Goal: Information Seeking & Learning: Learn about a topic

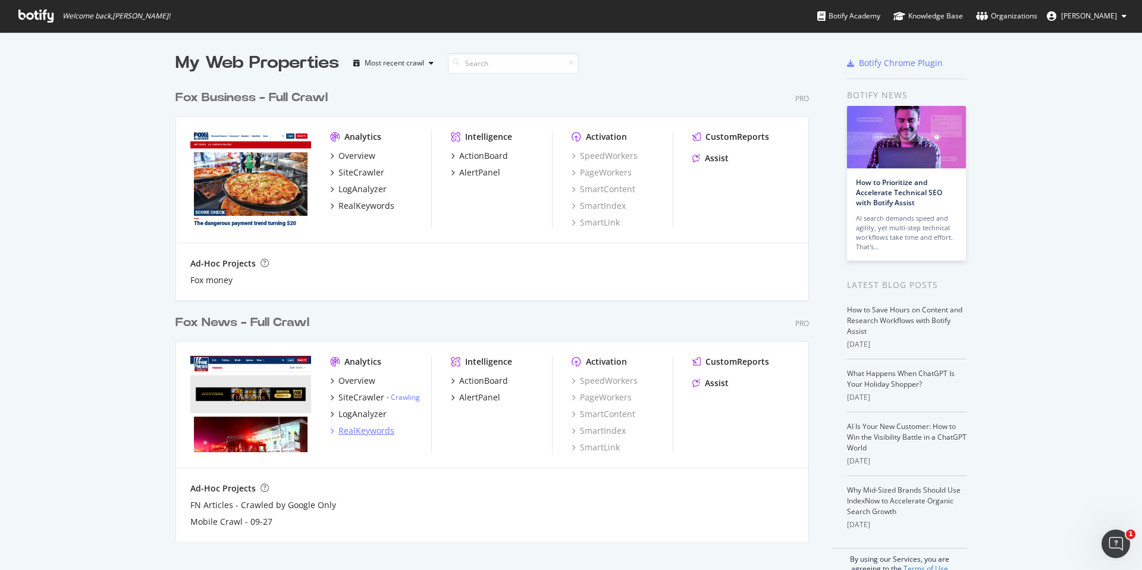
click at [366, 430] on div "RealKeywords" at bounding box center [367, 431] width 56 height 12
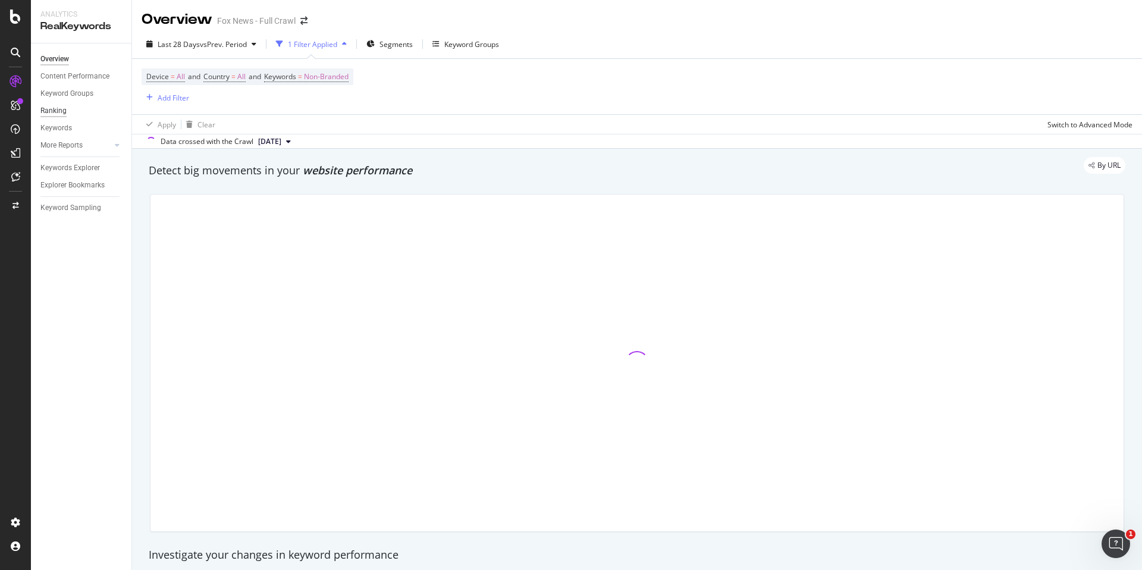
click at [54, 112] on div "Ranking" at bounding box center [53, 111] width 26 height 12
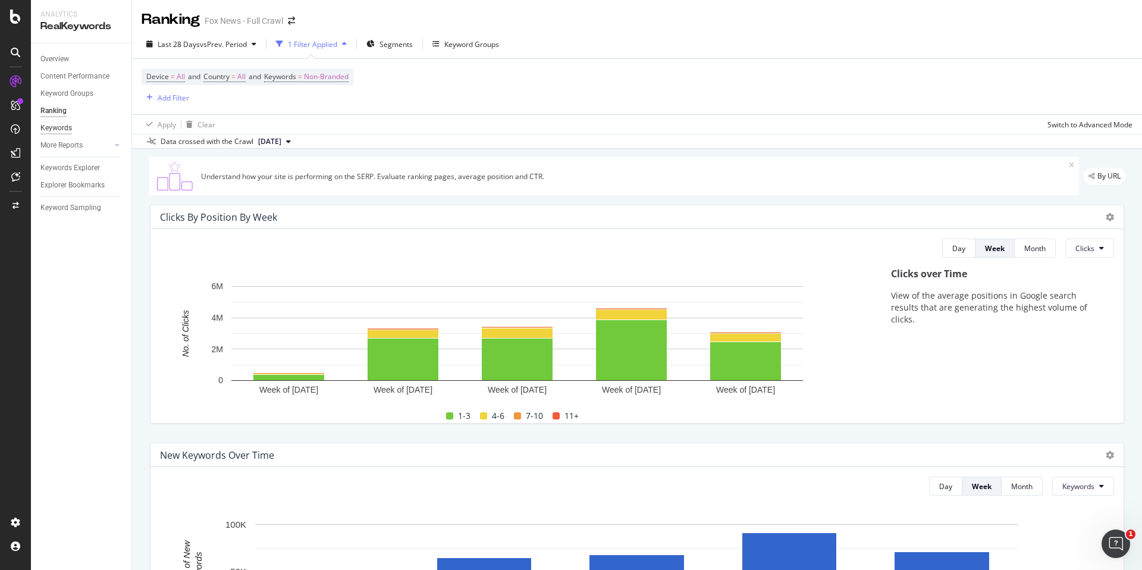
click at [59, 129] on div "Keywords" at bounding box center [56, 128] width 32 height 12
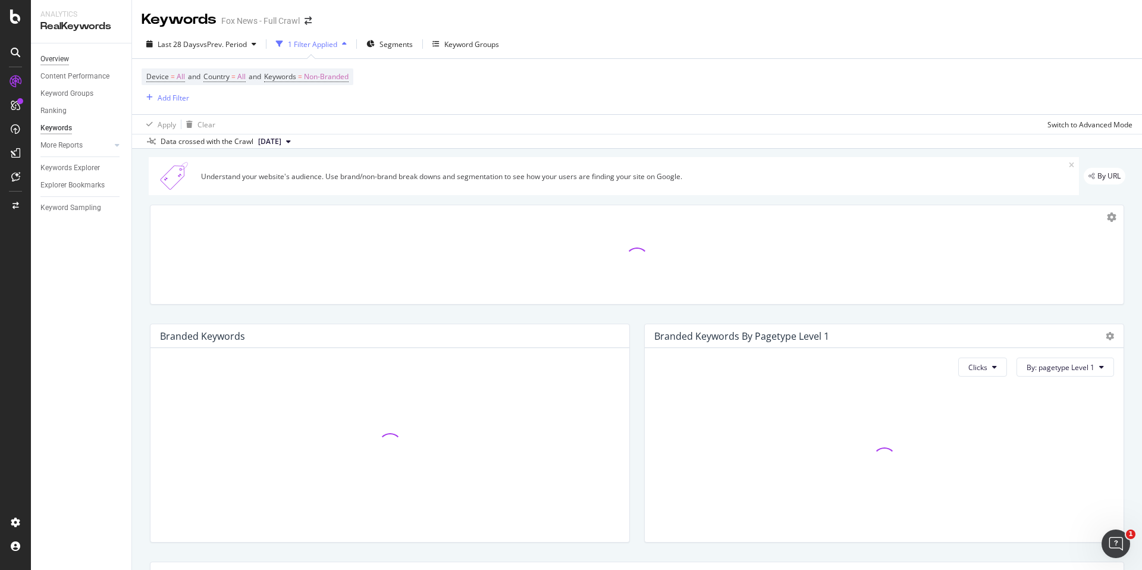
click at [56, 57] on div "Overview" at bounding box center [54, 59] width 29 height 12
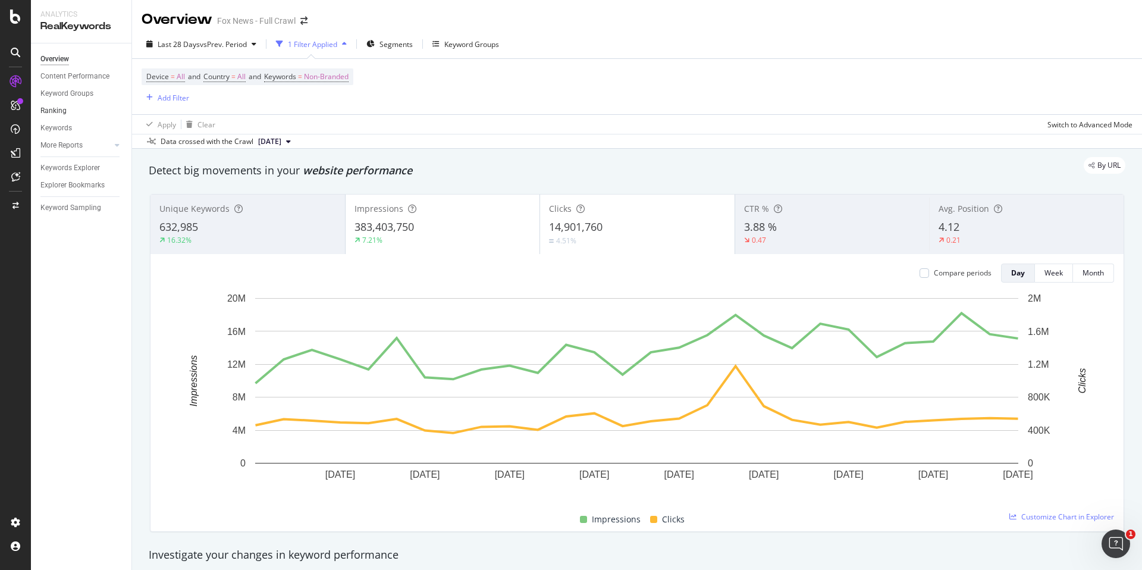
click at [73, 111] on link "Ranking" at bounding box center [81, 111] width 83 height 12
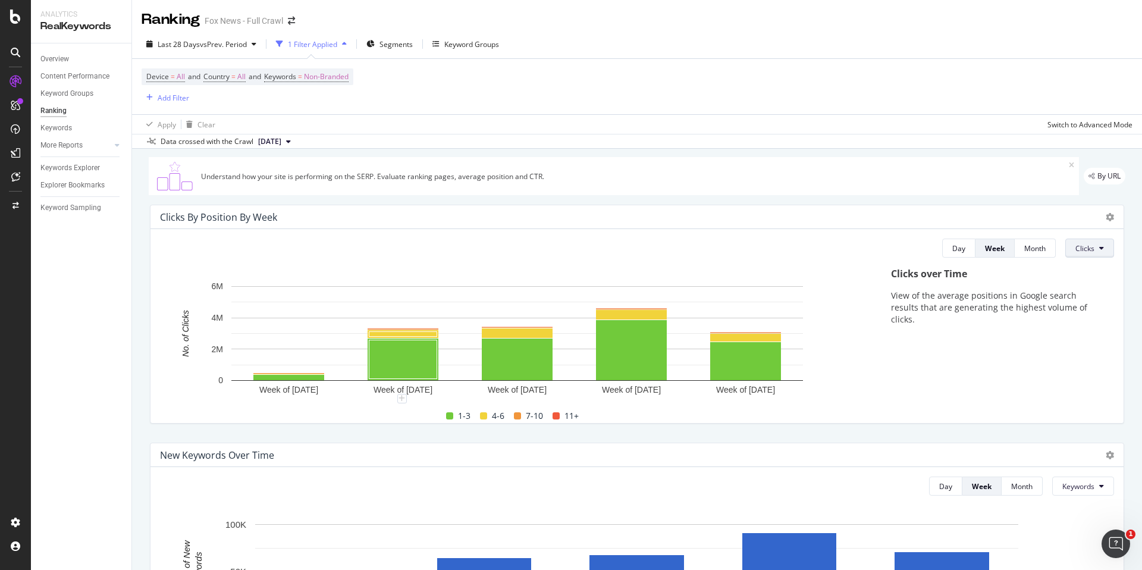
click at [1091, 243] on span "Clicks" at bounding box center [1085, 248] width 19 height 10
click at [1099, 276] on span "Rankings" at bounding box center [1098, 272] width 45 height 11
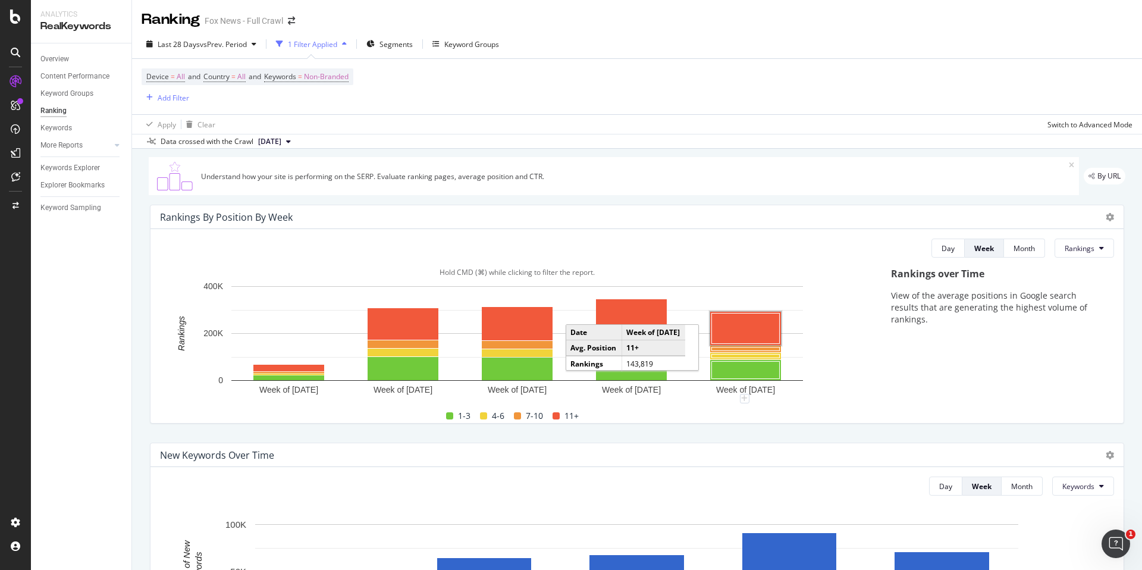
click at [750, 324] on rect "A chart." at bounding box center [746, 329] width 68 height 30
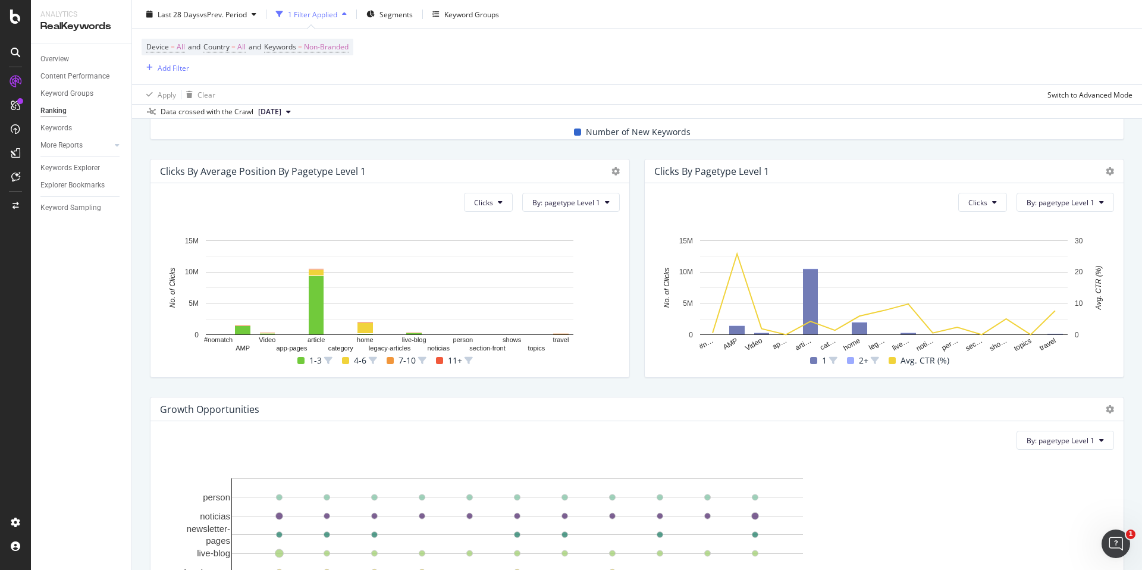
scroll to position [483, 0]
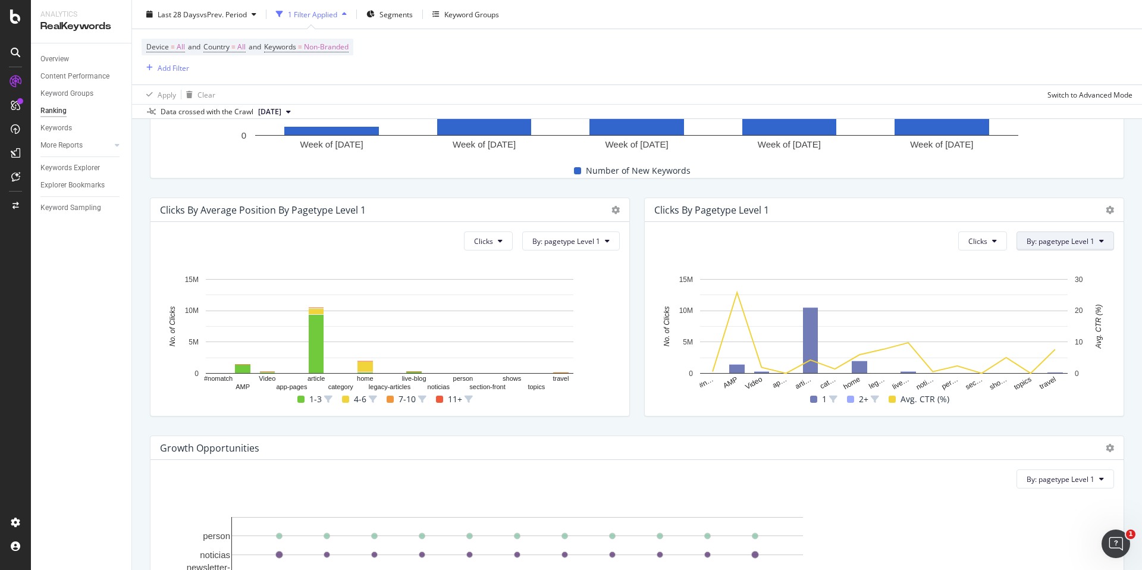
click at [1095, 239] on button "By: pagetype Level 1" at bounding box center [1066, 240] width 98 height 19
click at [1087, 299] on div "Select a Segment" at bounding box center [1040, 303] width 148 height 20
click at [983, 261] on icon at bounding box center [985, 261] width 4 height 7
click at [1089, 280] on div "Select a Structured Data" at bounding box center [1040, 284] width 148 height 20
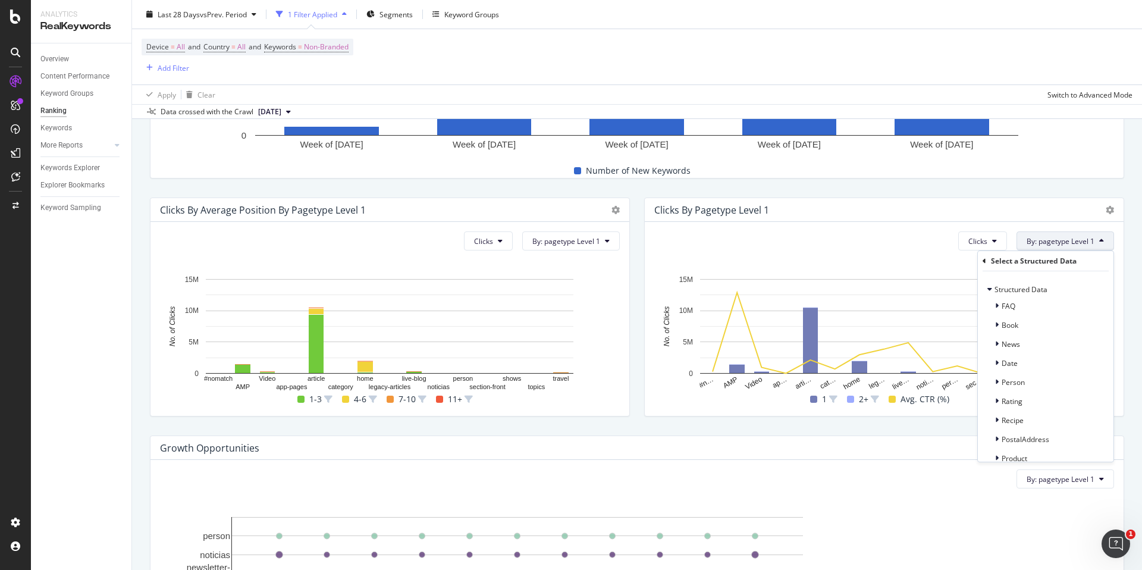
click at [979, 260] on div "Select a Structured Data Structured Data FAQ Book News Date Person Rating Recip…" at bounding box center [1046, 356] width 136 height 211
click at [984, 259] on icon at bounding box center [985, 261] width 4 height 7
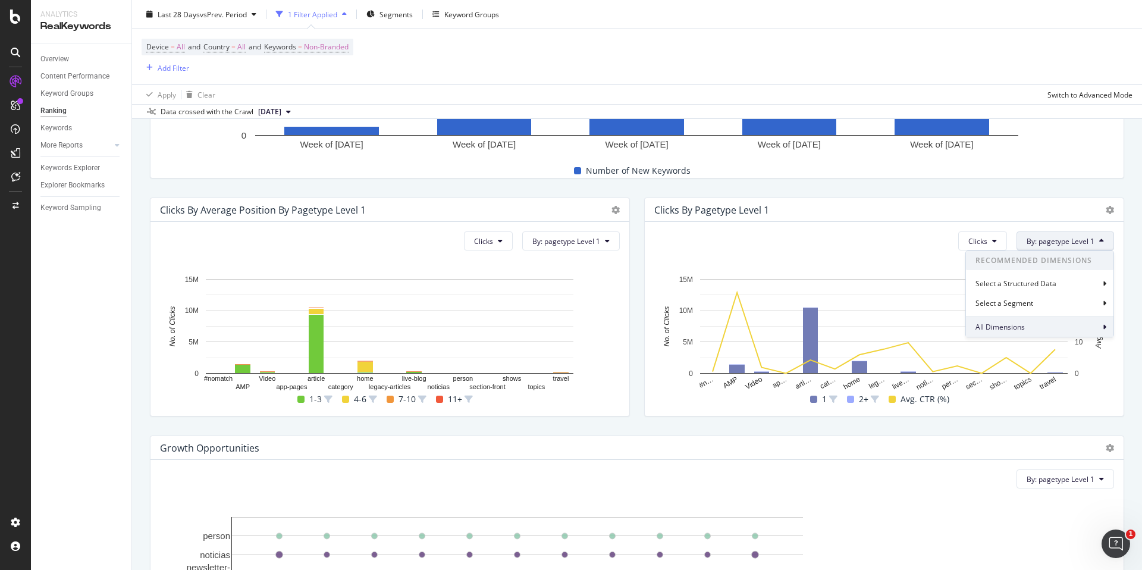
click at [1067, 325] on div "All Dimensions" at bounding box center [1040, 327] width 148 height 20
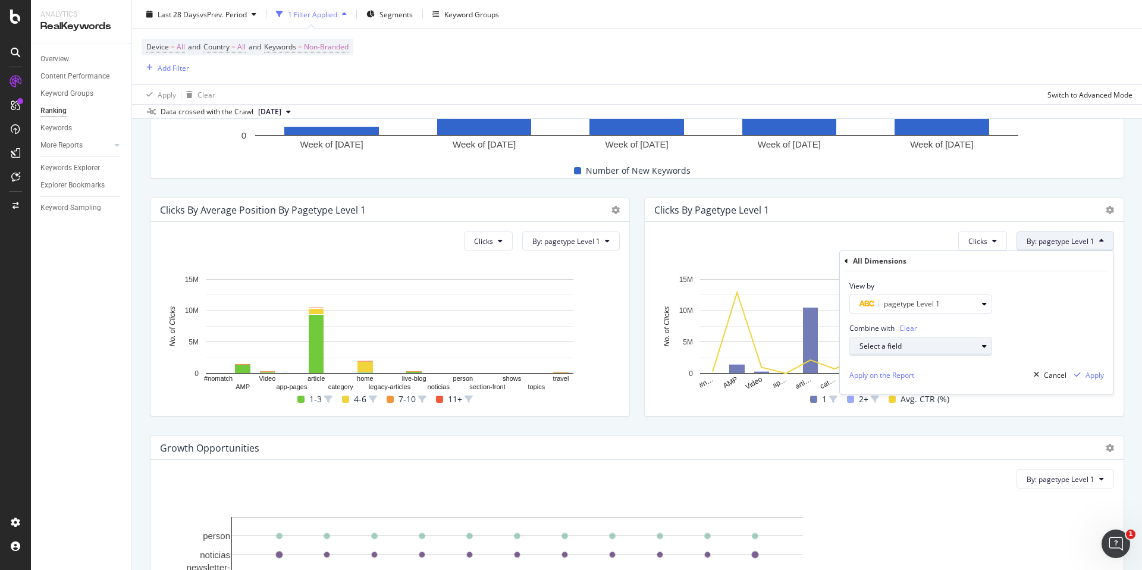
click at [968, 349] on div "Select a field" at bounding box center [919, 346] width 118 height 7
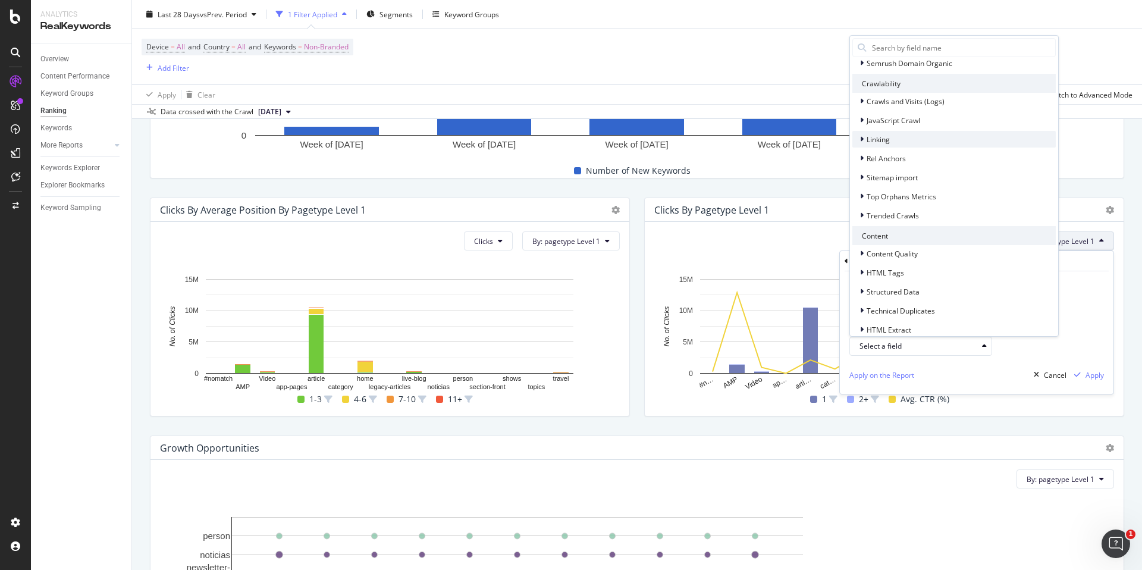
scroll to position [0, 0]
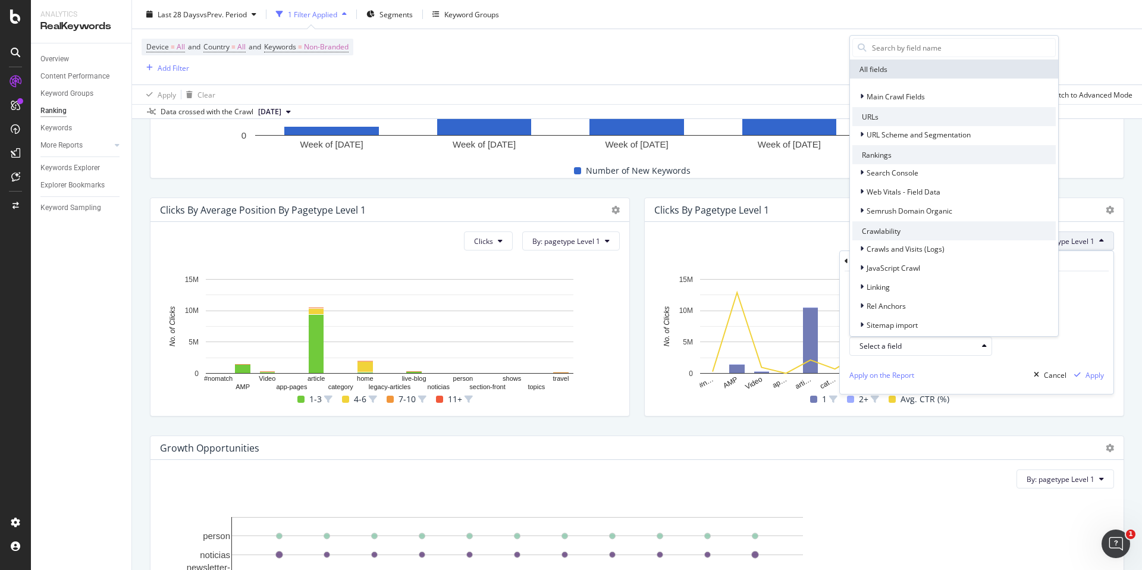
click at [746, 231] on div "Clicks By: pagetype Level 1 All Dimensions View by pagetype Level 1 Combine wit…" at bounding box center [885, 240] width 460 height 19
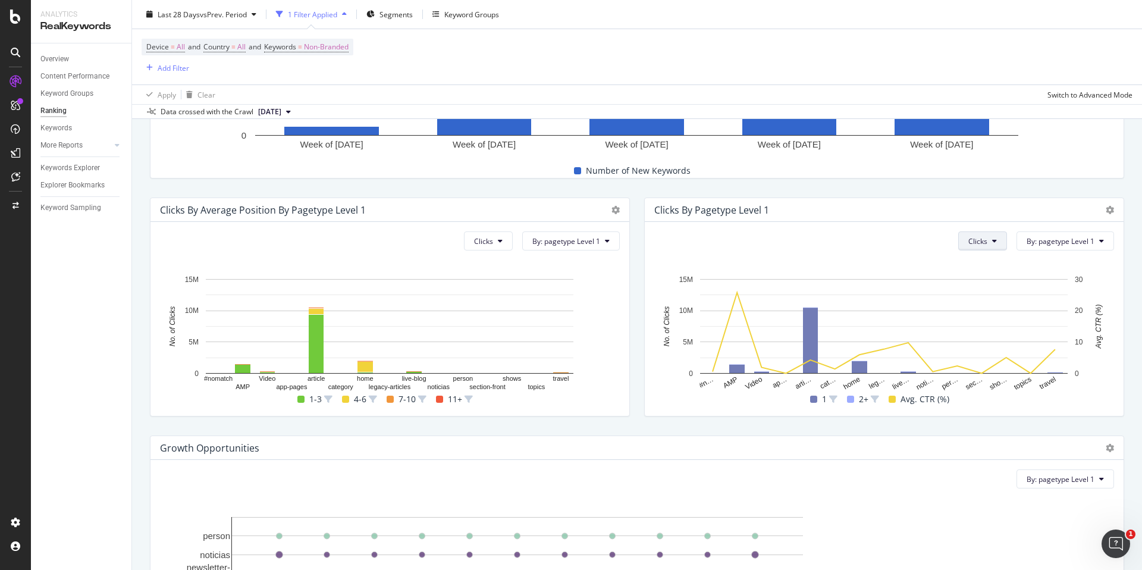
click at [982, 233] on button "Clicks" at bounding box center [983, 240] width 49 height 19
click at [988, 266] on span "Rankings" at bounding box center [992, 264] width 45 height 11
click at [987, 244] on span "Rankings" at bounding box center [973, 241] width 30 height 10
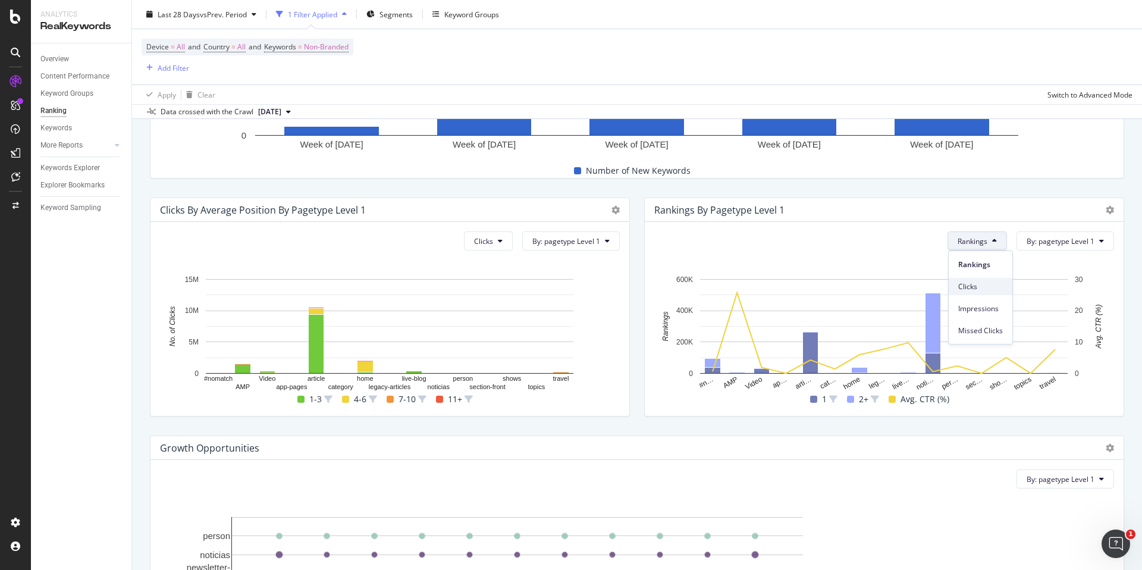
click at [985, 284] on span "Clicks" at bounding box center [981, 286] width 45 height 11
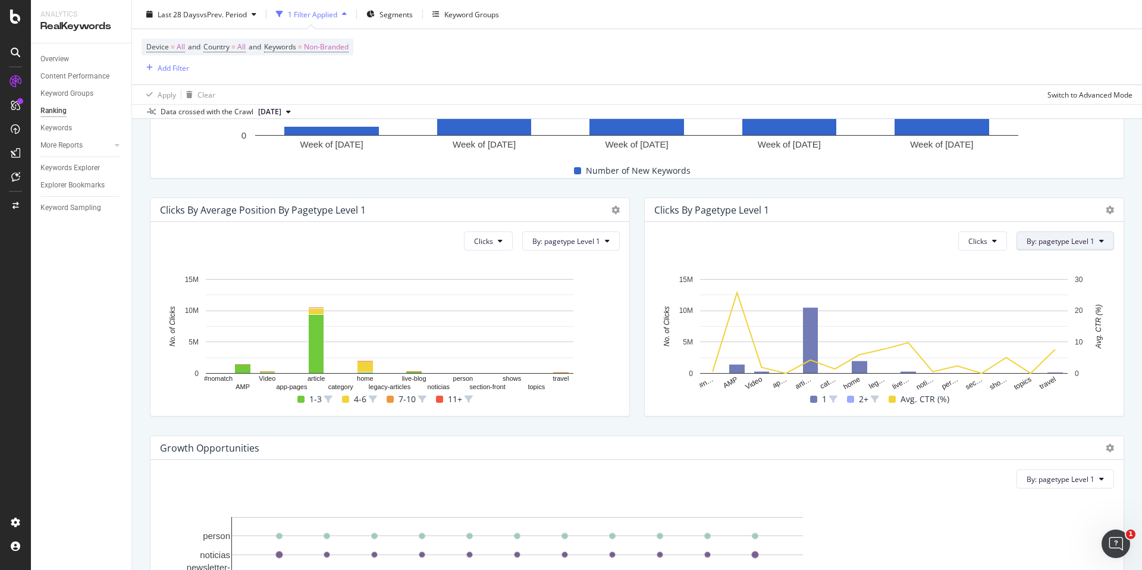
click at [1058, 248] on button "By: pagetype Level 1" at bounding box center [1066, 240] width 98 height 19
click at [1092, 279] on div "Select a Structured Data" at bounding box center [1040, 284] width 148 height 20
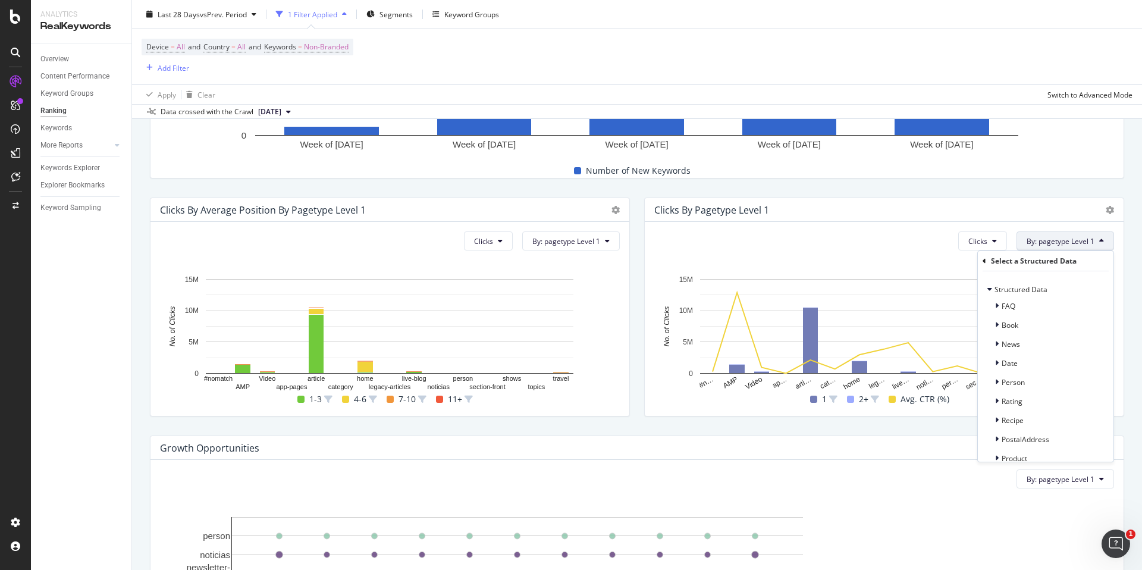
click at [988, 259] on div "Select a Structured Data" at bounding box center [1046, 261] width 126 height 20
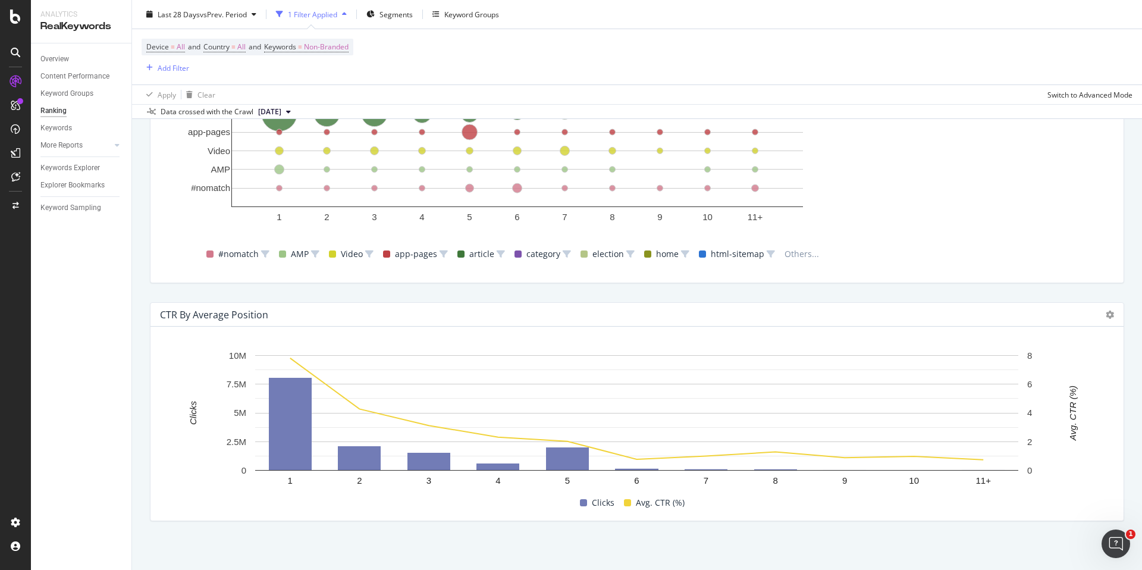
scroll to position [1095, 0]
